Goal: Navigation & Orientation: Find specific page/section

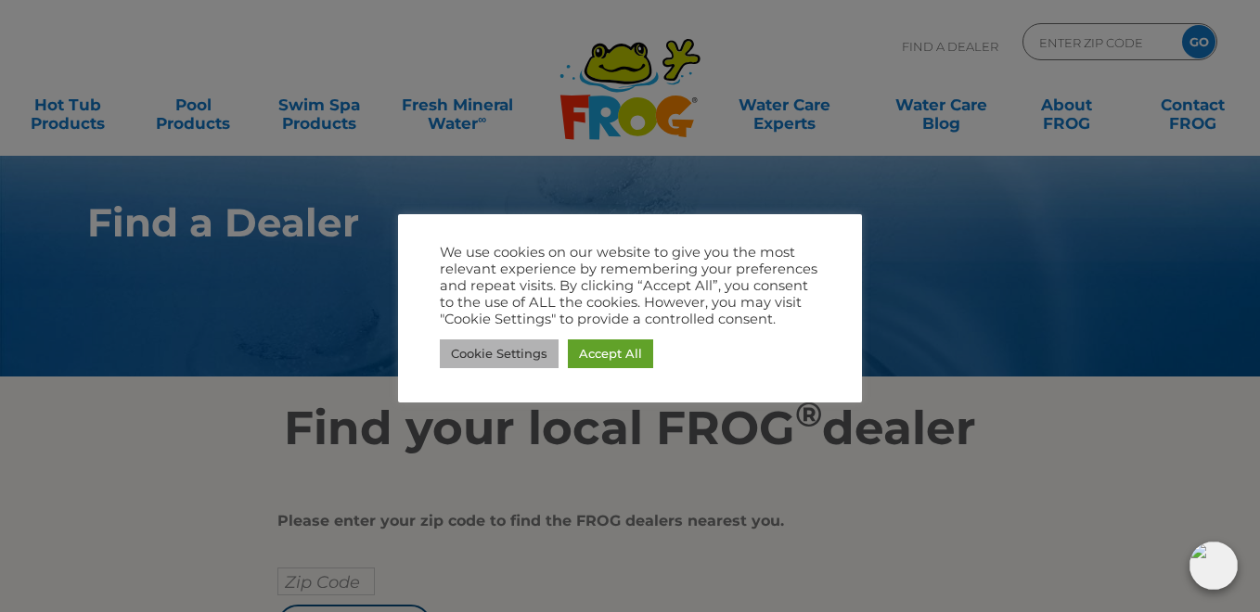
click at [510, 354] on link "Cookie Settings" at bounding box center [499, 354] width 119 height 29
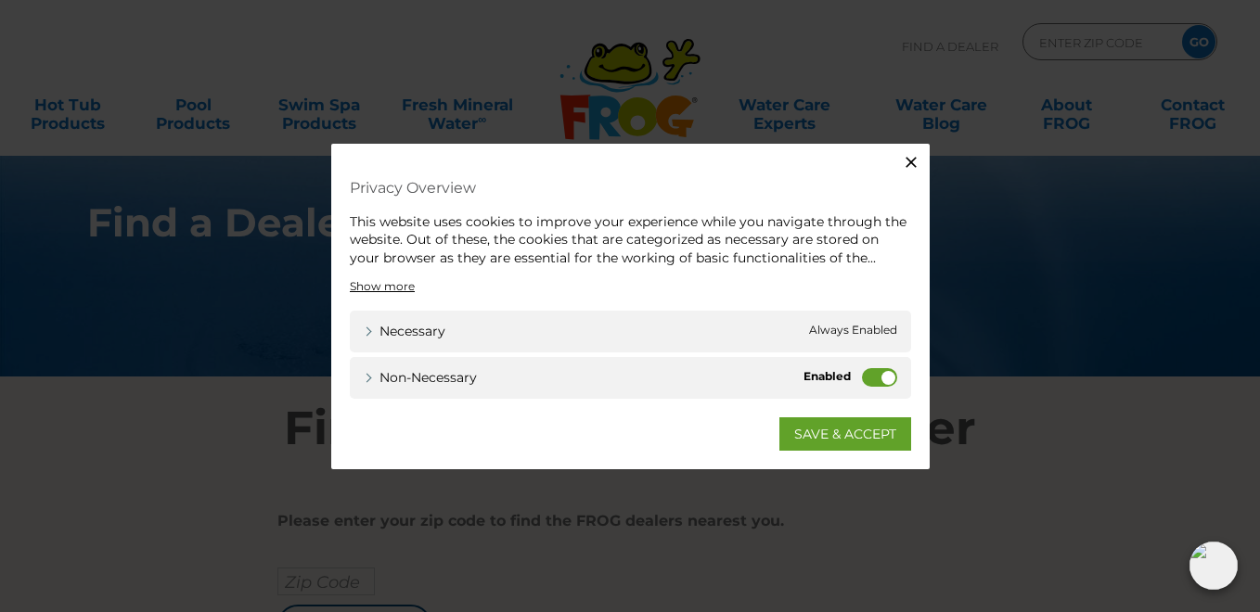
click at [864, 371] on label "Non-necessary" at bounding box center [879, 377] width 35 height 19
click at [0, 0] on input "Non-necessary" at bounding box center [0, 0] width 0 height 0
click at [865, 432] on link "SAVE & ACCEPT" at bounding box center [845, 433] width 132 height 33
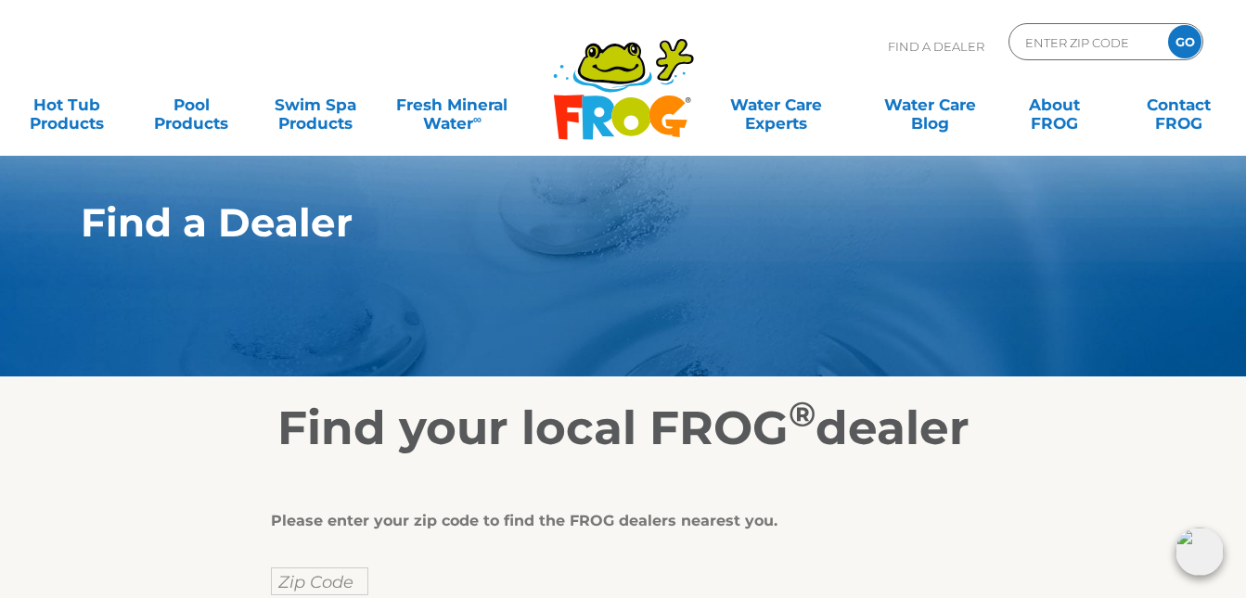
scroll to position [186, 0]
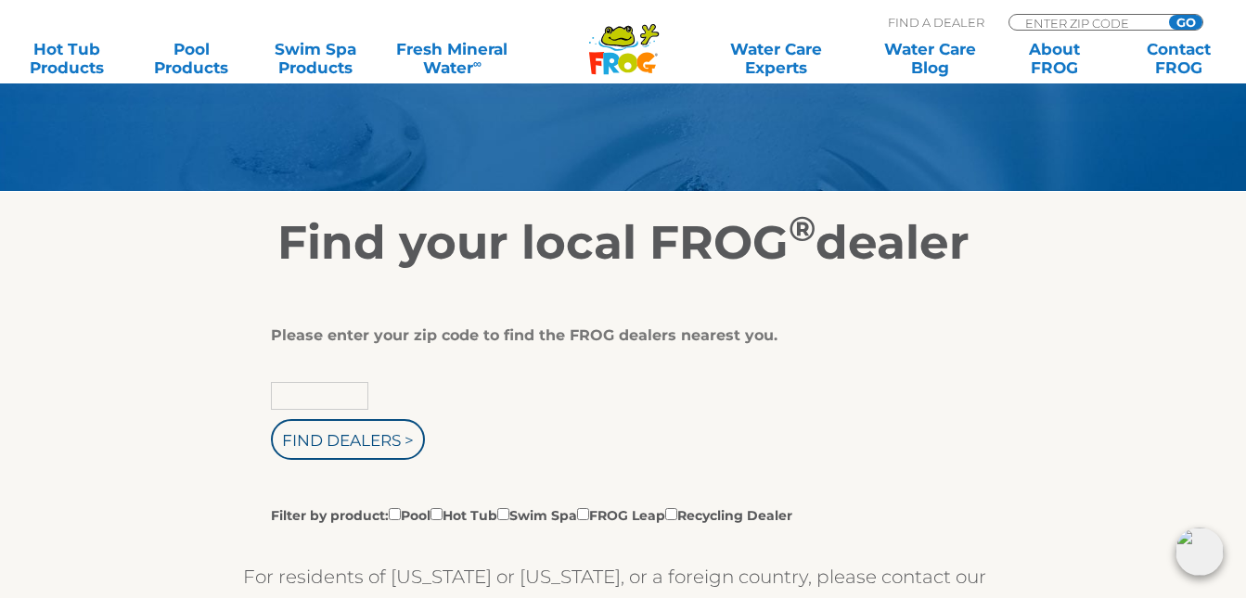
click at [355, 396] on input "text" at bounding box center [319, 396] width 97 height 28
type input "31522"
click at [337, 433] on input "Find Dealers >" at bounding box center [348, 439] width 154 height 41
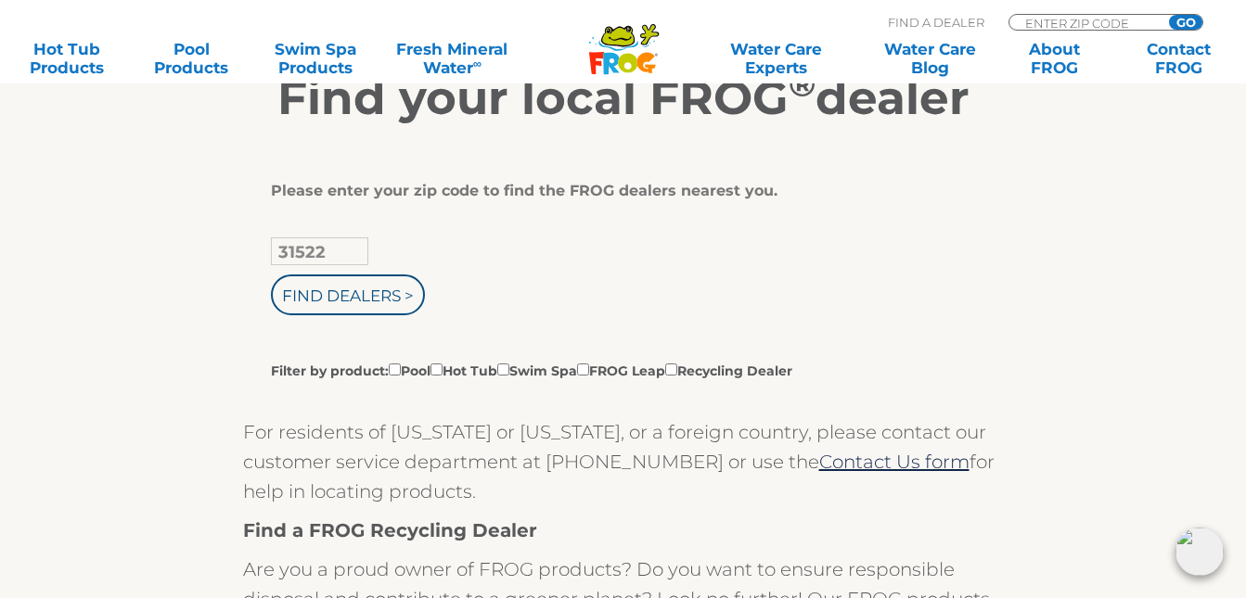
scroll to position [371, 0]
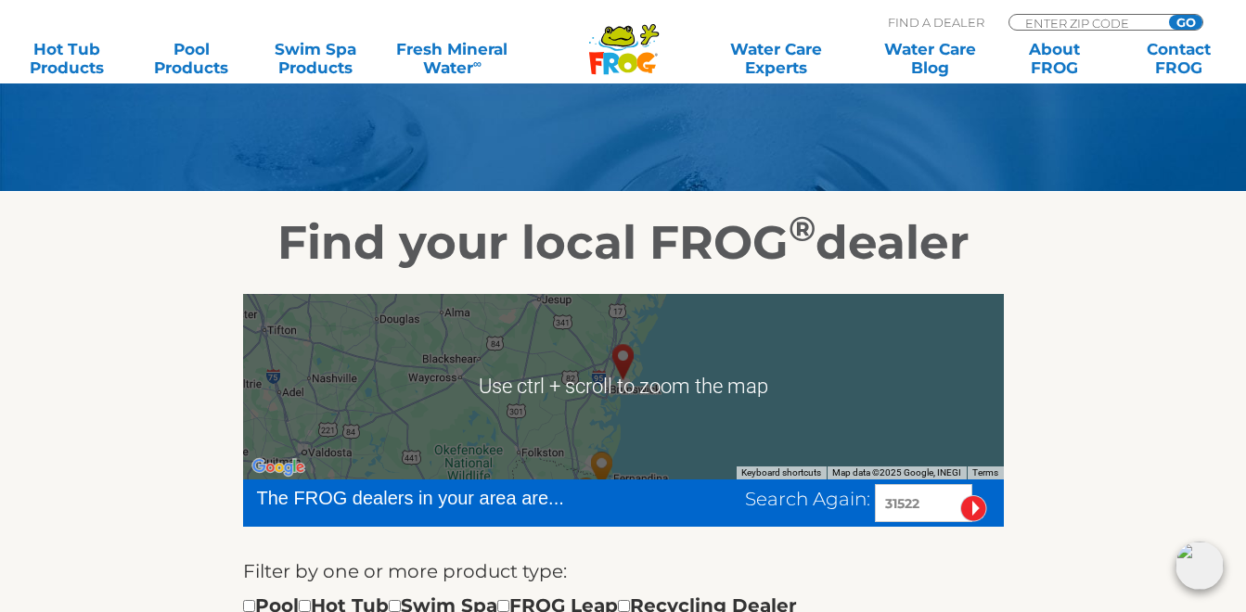
scroll to position [371, 0]
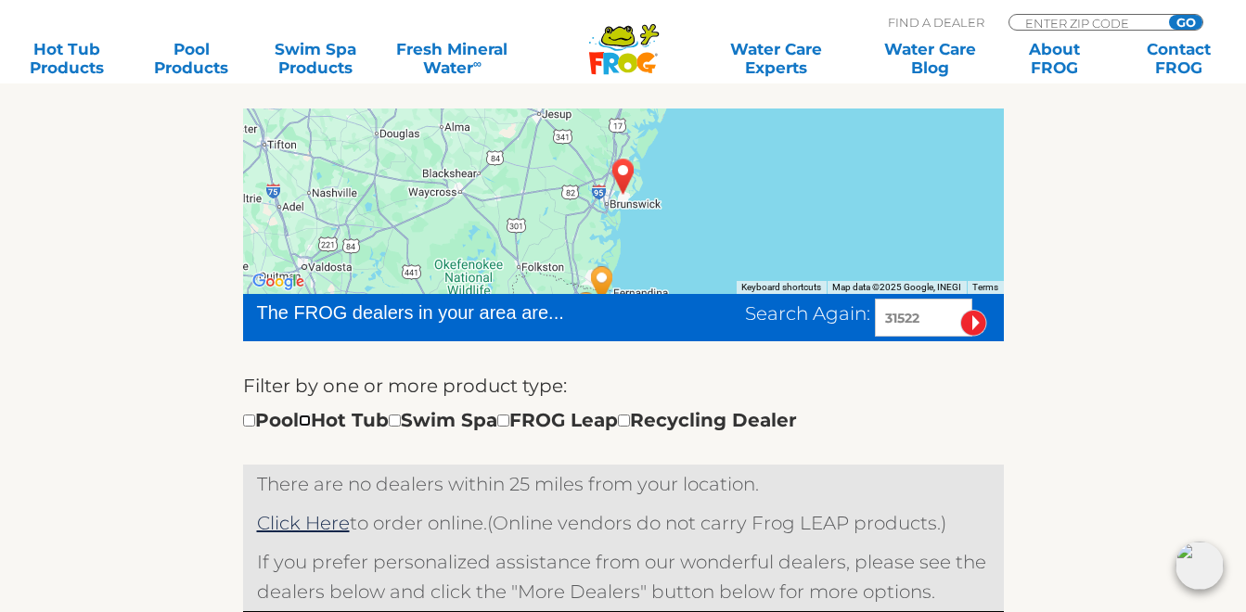
click at [311, 422] on input "checkbox" at bounding box center [305, 421] width 12 height 12
checkbox input "true"
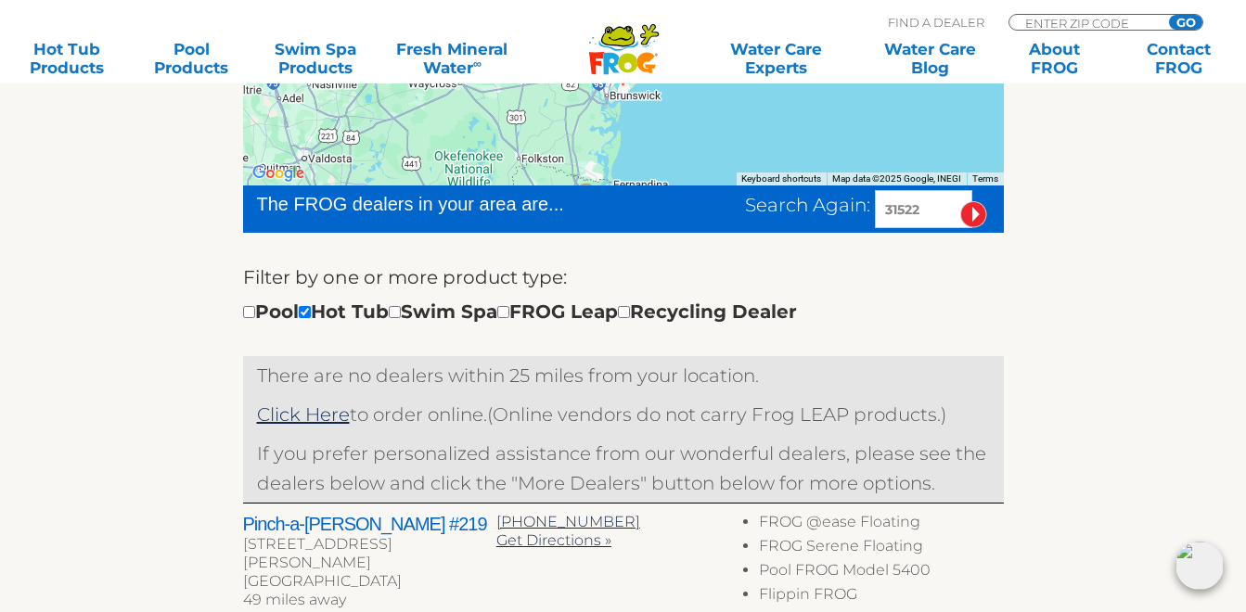
scroll to position [294, 0]
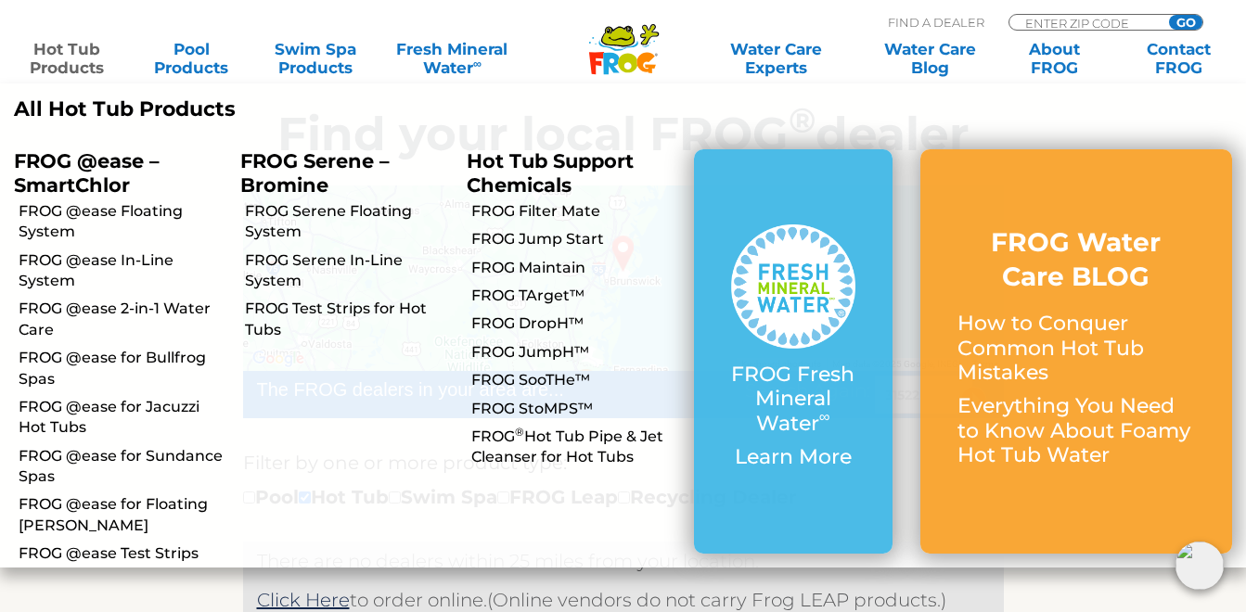
click at [70, 52] on link "Hot Tub Products" at bounding box center [67, 58] width 96 height 37
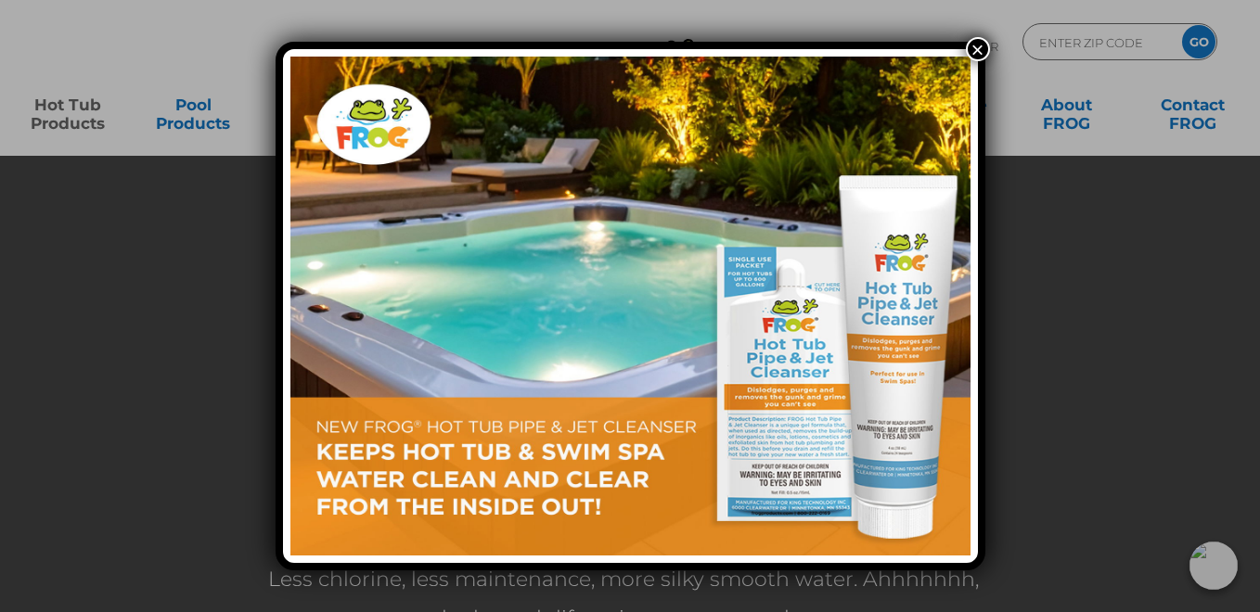
click at [983, 49] on button "×" at bounding box center [978, 49] width 24 height 24
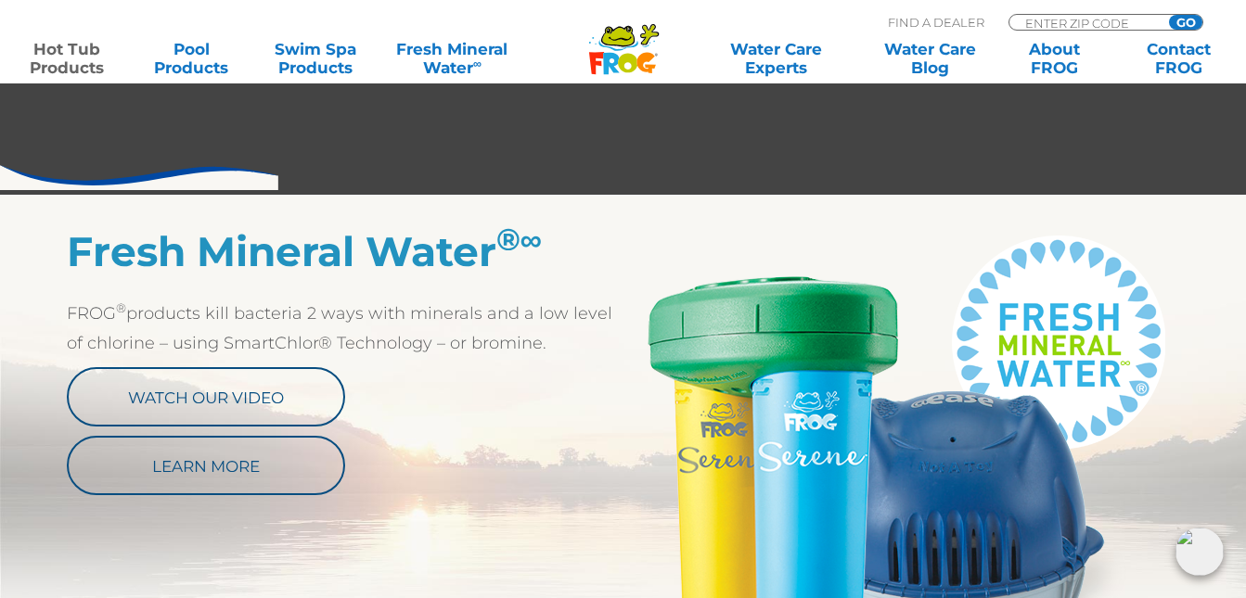
scroll to position [928, 0]
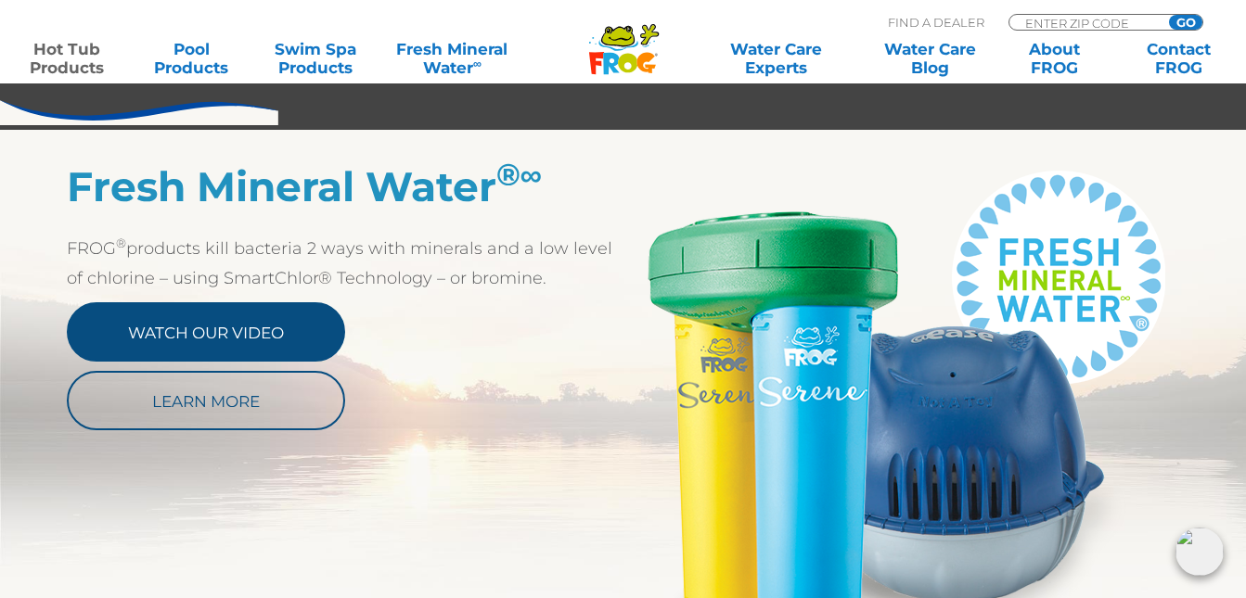
click at [190, 328] on link "Watch Our Video" at bounding box center [206, 331] width 278 height 59
